Goal: Task Accomplishment & Management: Use online tool/utility

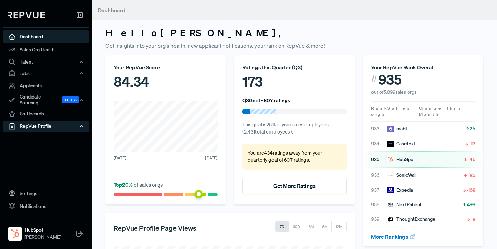
click at [36, 124] on div "RepVue Profile" at bounding box center [46, 127] width 86 height 12
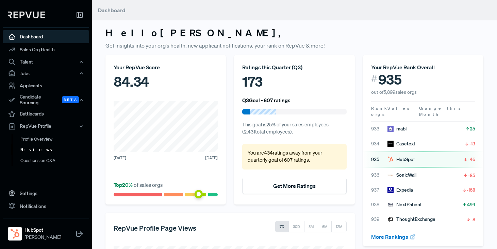
click at [31, 145] on link "Reviews" at bounding box center [55, 150] width 86 height 11
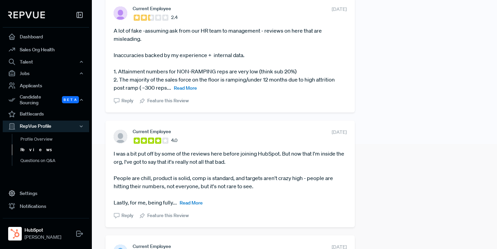
scroll to position [104, 0]
click at [30, 156] on link "Questions on Q&A" at bounding box center [55, 161] width 86 height 11
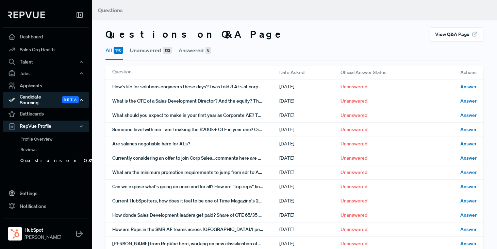
click at [39, 101] on div "Candidate Sourcing Beta" at bounding box center [46, 100] width 86 height 16
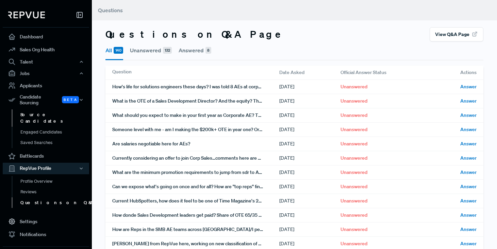
click at [42, 111] on link "Source Candidates" at bounding box center [55, 118] width 86 height 17
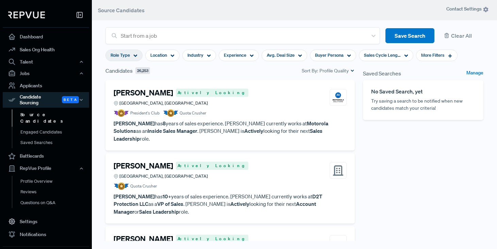
click at [136, 56] on use at bounding box center [136, 56] width 4 height 2
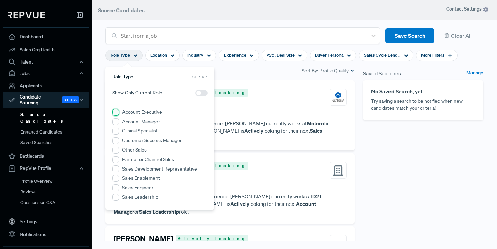
click at [114, 112] on Executive "Account Executive" at bounding box center [115, 112] width 7 height 7
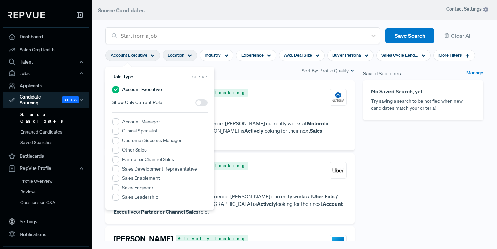
click at [191, 54] on icon at bounding box center [190, 56] width 4 height 4
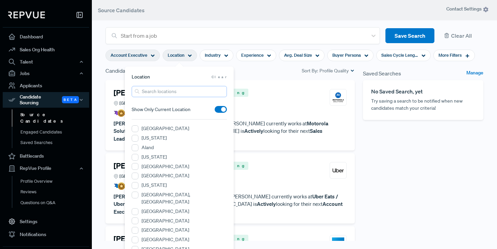
click at [161, 91] on input "search" at bounding box center [179, 91] width 95 height 11
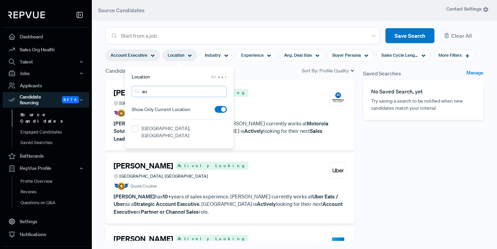
type input "a"
type input "san [PERSON_NAME]"
click at [138, 129] on CA "[GEOGRAPHIC_DATA], [GEOGRAPHIC_DATA]" at bounding box center [135, 129] width 7 height 7
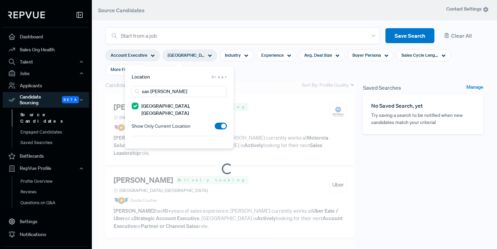
click at [267, 76] on section "Account Executive [GEOGRAPHIC_DATA], [GEOGRAPHIC_DATA] Industry Experience Avg.…" at bounding box center [295, 62] width 378 height 37
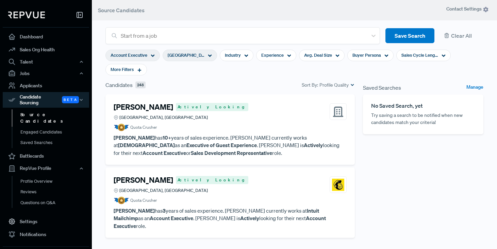
click at [194, 55] on span "[GEOGRAPHIC_DATA], [GEOGRAPHIC_DATA]" at bounding box center [186, 55] width 37 height 6
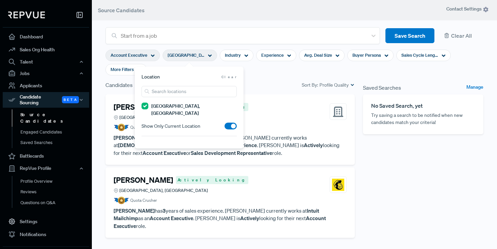
click at [231, 123] on span at bounding box center [231, 126] width 12 height 7
click at [225, 128] on input "checkbox" at bounding box center [225, 128] width 0 height 0
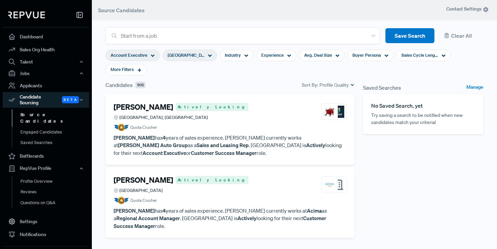
click at [269, 84] on div "Candidates 905 Sort By: Profile Quality" at bounding box center [230, 85] width 249 height 8
click at [385, 54] on icon at bounding box center [387, 56] width 4 height 4
click at [273, 76] on section "Account Executive [GEOGRAPHIC_DATA], [GEOGRAPHIC_DATA] Industry Experience Avg.…" at bounding box center [295, 62] width 378 height 37
click at [140, 71] on icon at bounding box center [139, 70] width 5 height 5
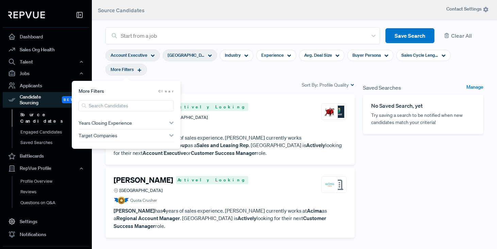
click at [128, 124] on span "Years Closing Experience" at bounding box center [105, 122] width 53 height 5
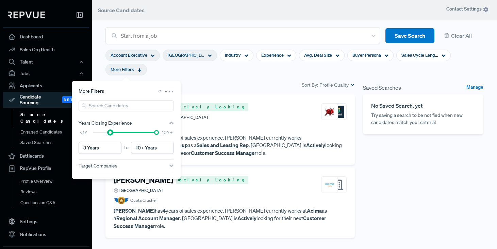
type input "4 Years"
drag, startPoint x: 93, startPoint y: 133, endPoint x: 117, endPoint y: 133, distance: 23.8
click at [117, 133] on div at bounding box center [116, 132] width 5 height 5
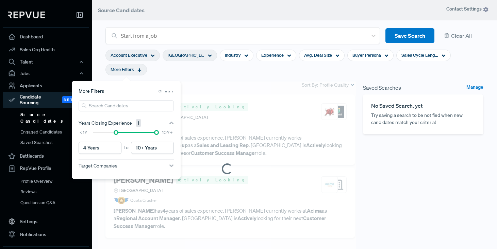
click at [259, 74] on section "Account Executive [GEOGRAPHIC_DATA], [GEOGRAPHIC_DATA] Industry Experience Avg.…" at bounding box center [295, 62] width 378 height 37
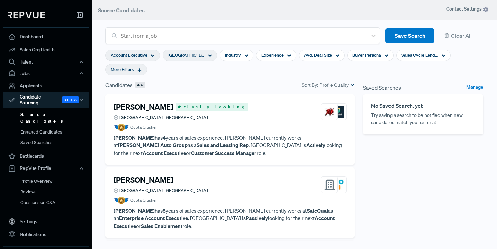
click at [204, 135] on p "[PERSON_NAME] has 4 years of sales experience. [PERSON_NAME] currently works at…" at bounding box center [230, 145] width 233 height 23
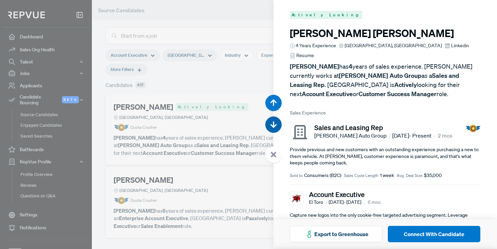
click at [275, 122] on icon "button" at bounding box center [273, 125] width 7 height 7
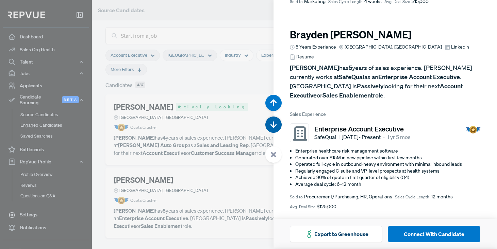
scroll to position [249, 0]
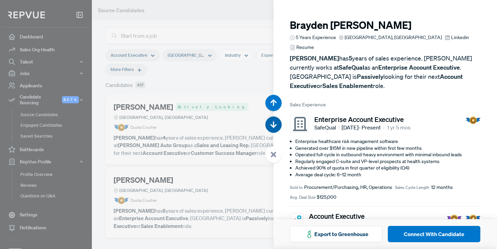
click at [273, 126] on use "button" at bounding box center [273, 125] width 6 height 6
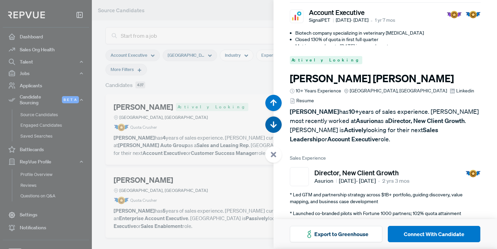
scroll to position [499, 0]
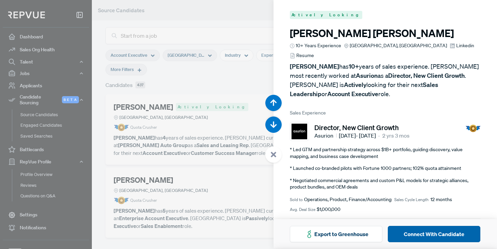
click at [430, 232] on button "Connect With Candidate" at bounding box center [434, 234] width 93 height 16
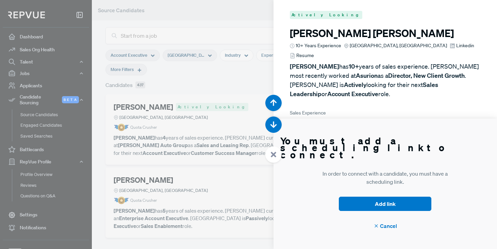
click at [242, 16] on div at bounding box center [248, 124] width 497 height 249
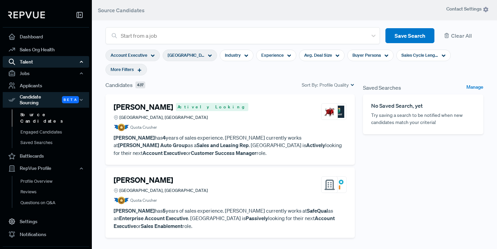
click at [31, 64] on div "Talent" at bounding box center [46, 62] width 86 height 12
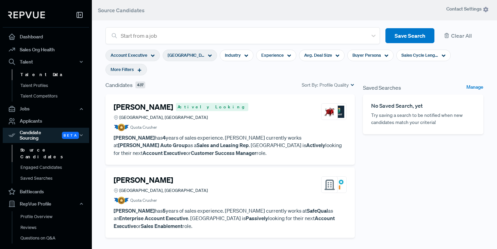
click at [32, 75] on link "Talent Data" at bounding box center [55, 74] width 86 height 11
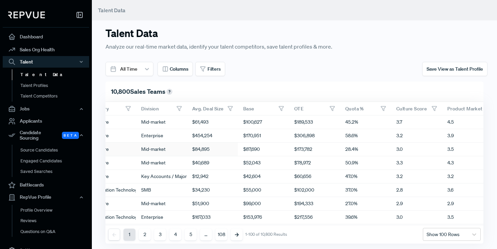
scroll to position [0, 346]
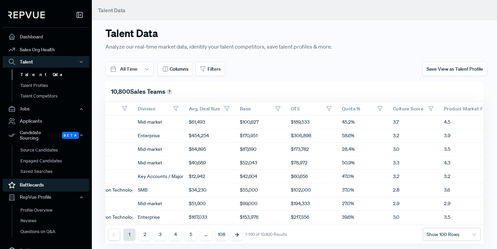
click at [32, 180] on link "Battlecards" at bounding box center [46, 185] width 86 height 13
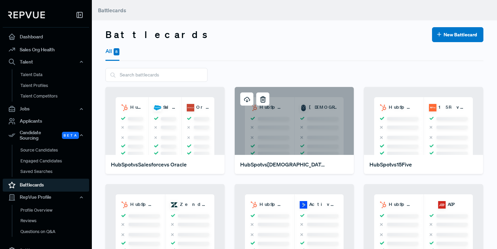
click at [297, 123] on div "HubSpot Samsara" at bounding box center [294, 121] width 119 height 68
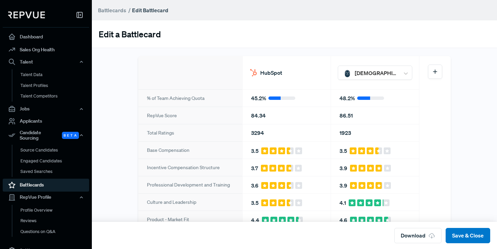
click at [30, 182] on link "Battlecards" at bounding box center [46, 185] width 86 height 13
